Goal: Transaction & Acquisition: Purchase product/service

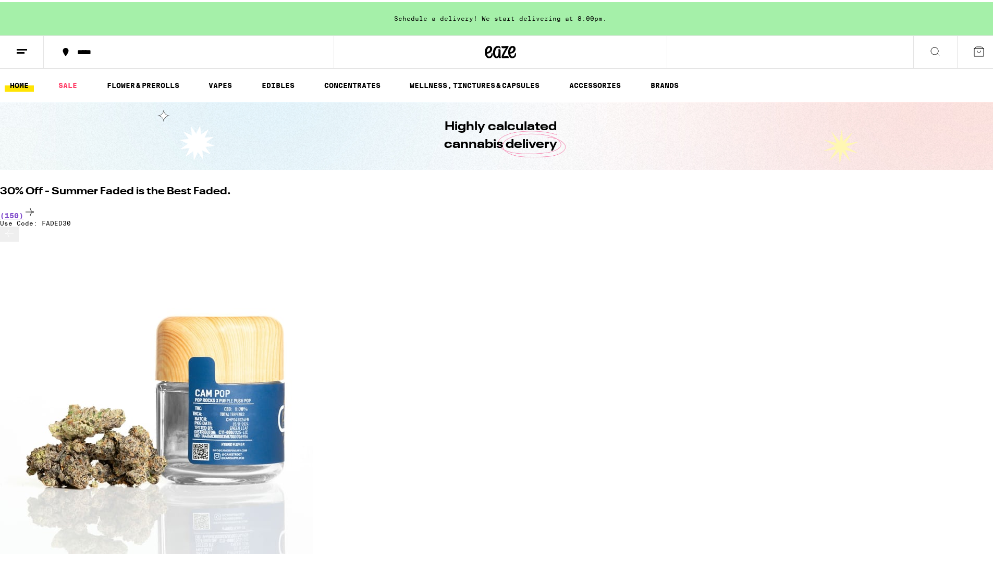
click at [18, 46] on icon at bounding box center [22, 49] width 13 height 13
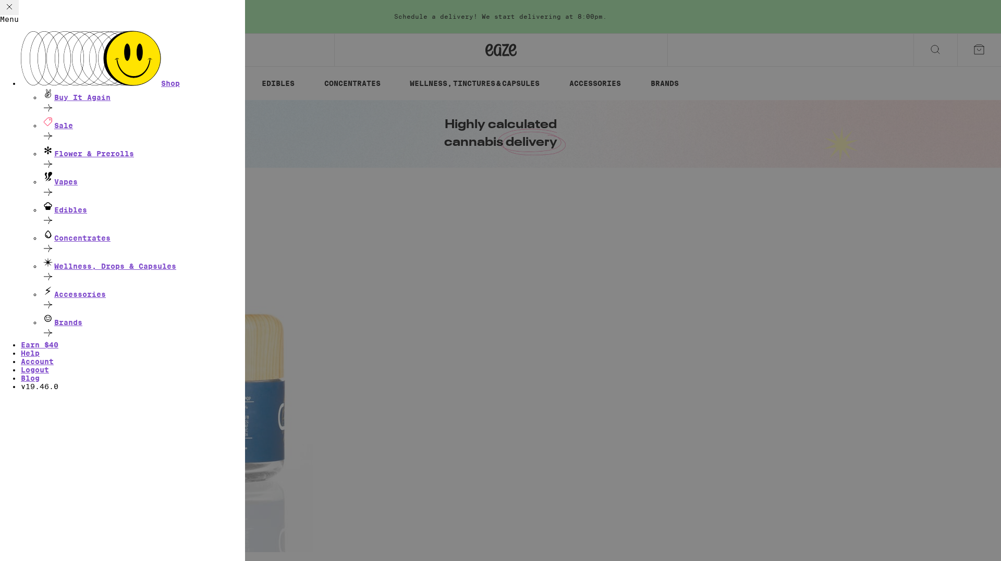
click at [289, 42] on div "Menu Shop Buy It Again Sale Flower & Prerolls Vapes Edibles Concentrates Wellne…" at bounding box center [500, 280] width 1001 height 561
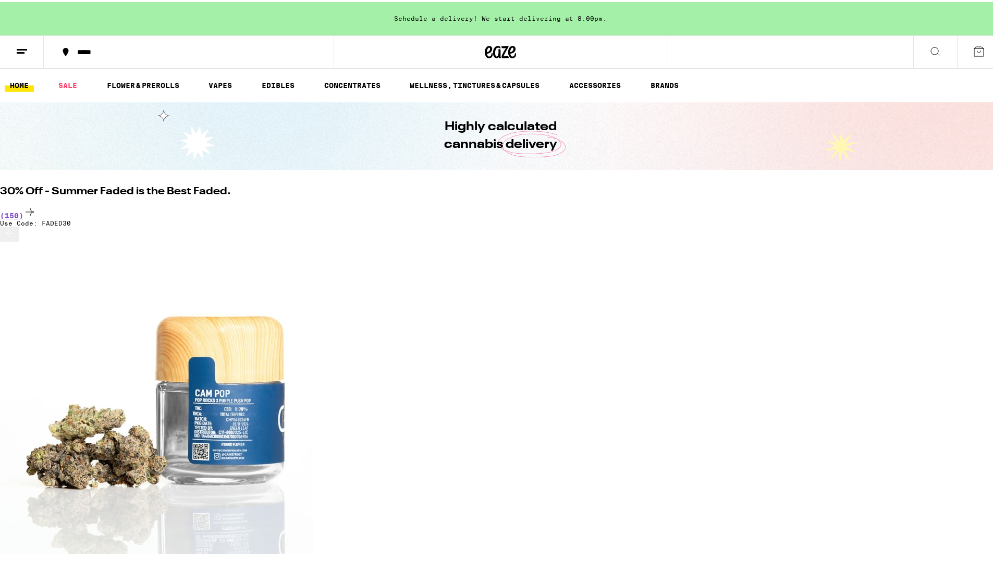
click at [15, 45] on button at bounding box center [22, 50] width 44 height 33
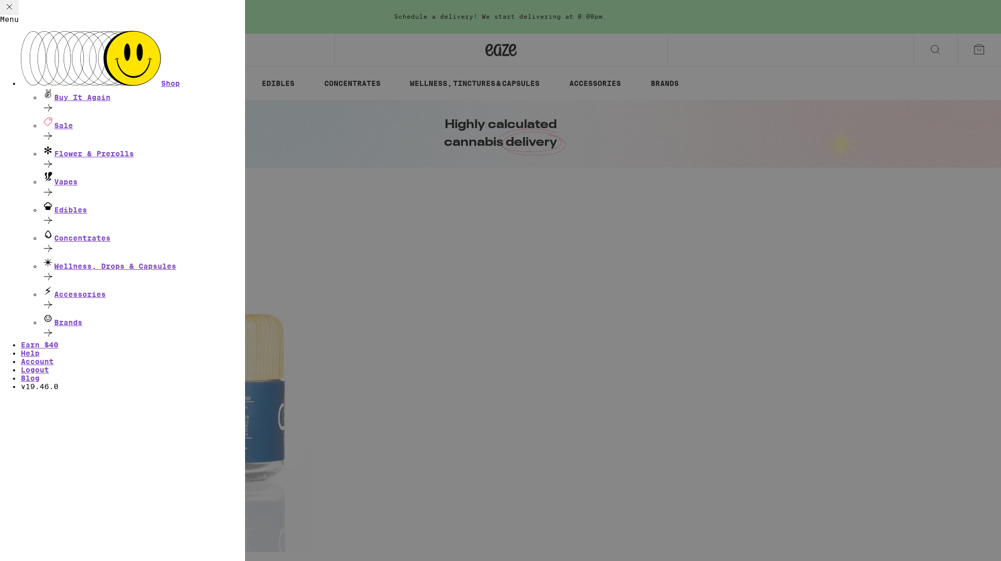
click at [443, 62] on div "Menu Shop Buy It Again Sale Flower & Prerolls Vapes Edibles Concentrates Wellne…" at bounding box center [500, 280] width 1001 height 561
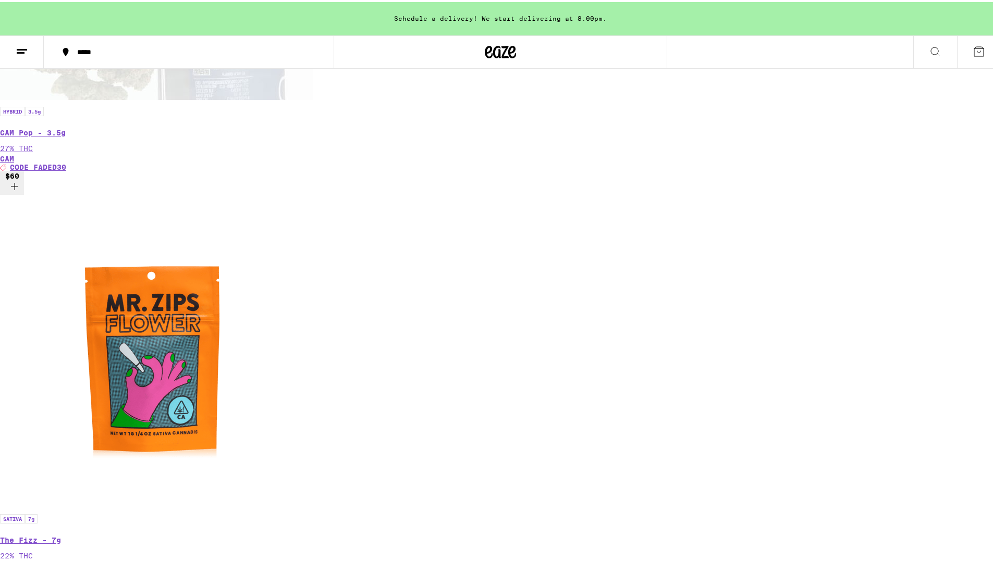
scroll to position [417, 0]
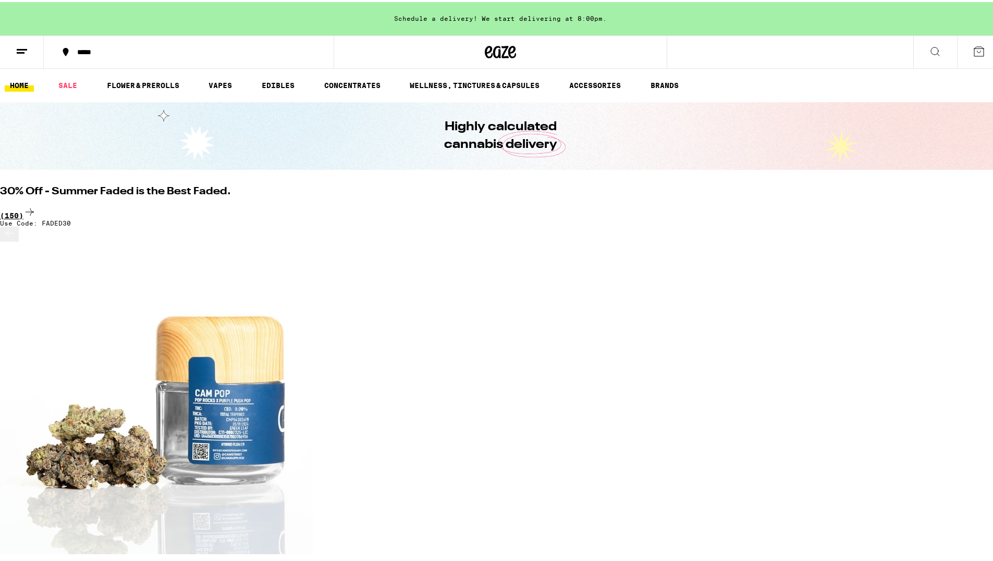
click at [850, 204] on div "(150)" at bounding box center [500, 211] width 1001 height 14
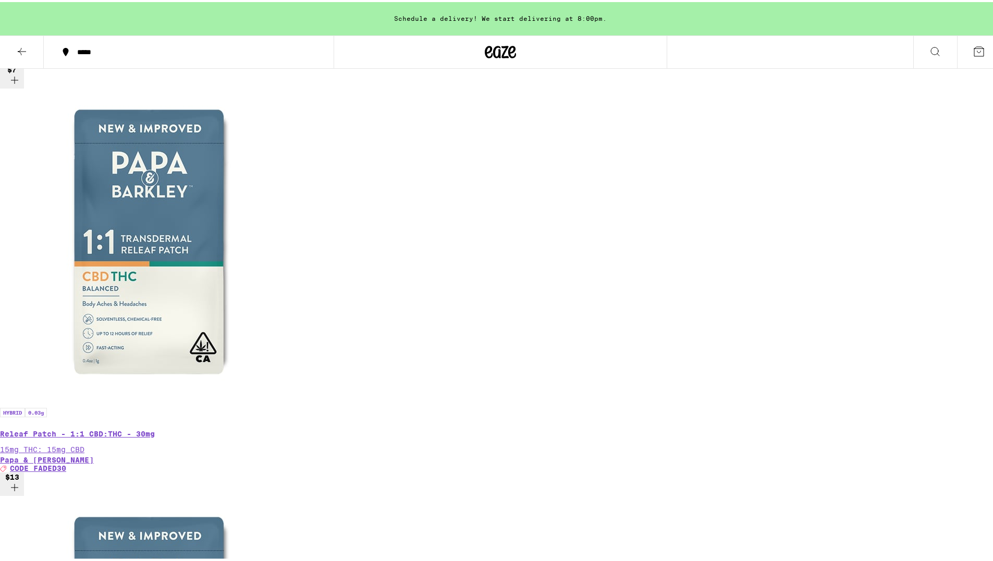
scroll to position [5989, 0]
